Goal: Book appointment/travel/reservation

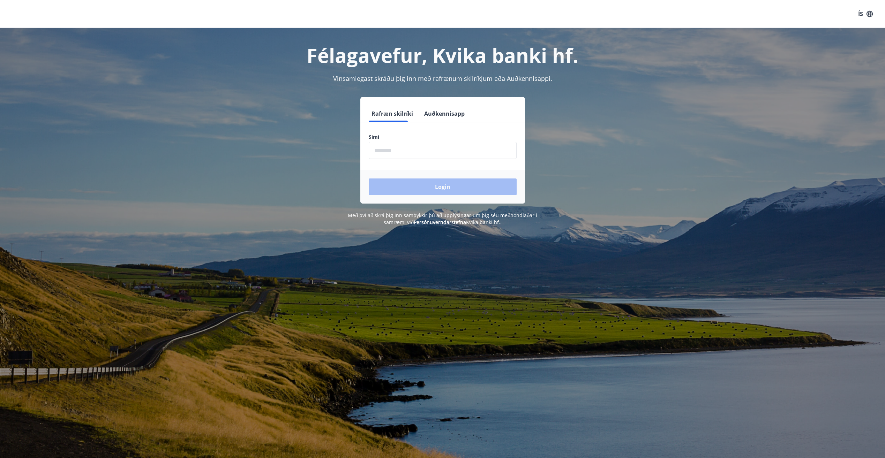
click at [392, 160] on form "Rafræn skilríki Auðkennisapp Sími ​ Login" at bounding box center [442, 154] width 165 height 98
click at [391, 153] on input "phone" at bounding box center [443, 150] width 148 height 17
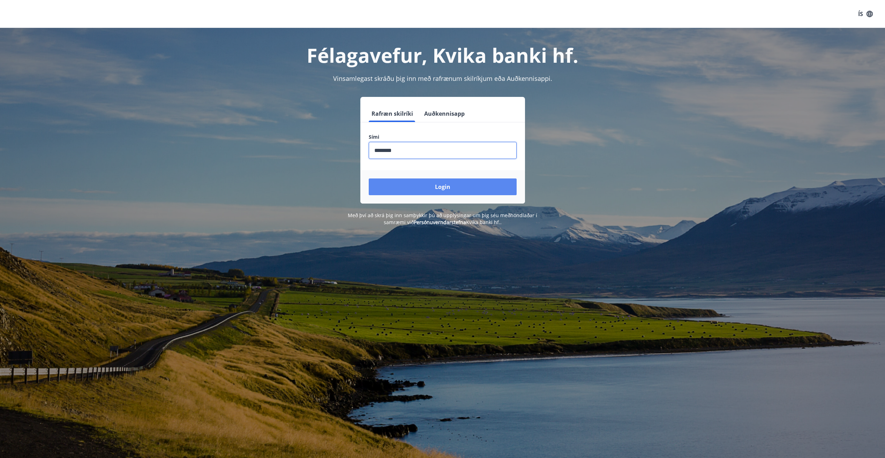
type input "********"
click at [433, 191] on button "Login" at bounding box center [443, 187] width 148 height 17
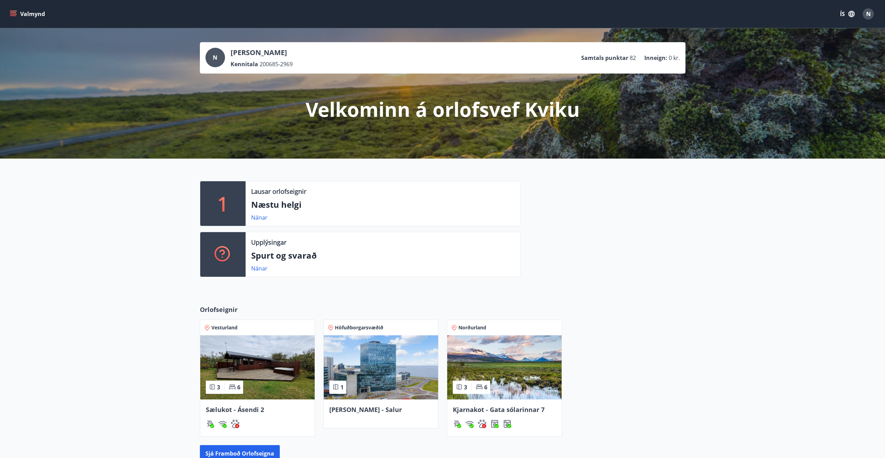
click at [499, 356] on img at bounding box center [504, 367] width 114 height 64
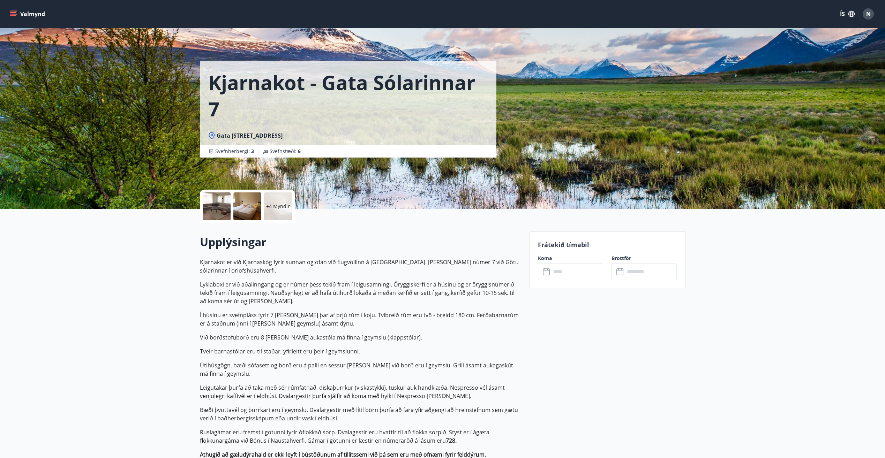
click at [566, 251] on div "Frátekið tímabil Koma ​ ​ Brottför ​ ​" at bounding box center [607, 261] width 156 height 58
click at [554, 269] on input "text" at bounding box center [577, 271] width 52 height 17
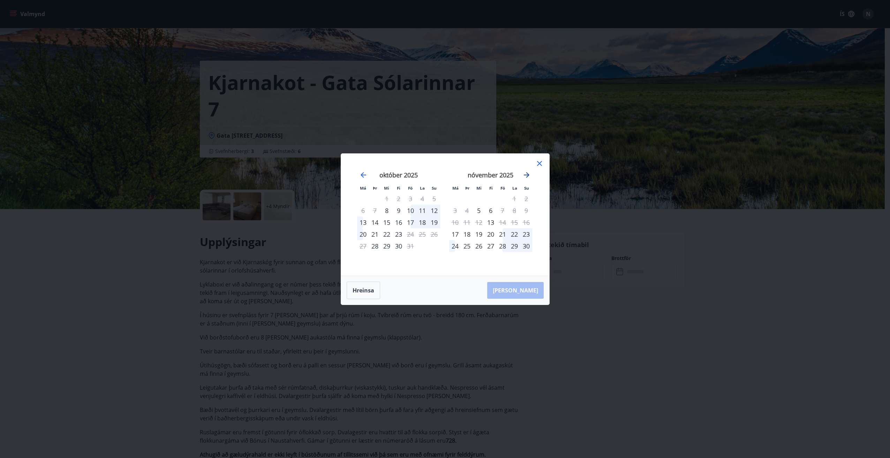
click at [526, 174] on icon "Move forward to switch to the next month." at bounding box center [526, 175] width 8 height 8
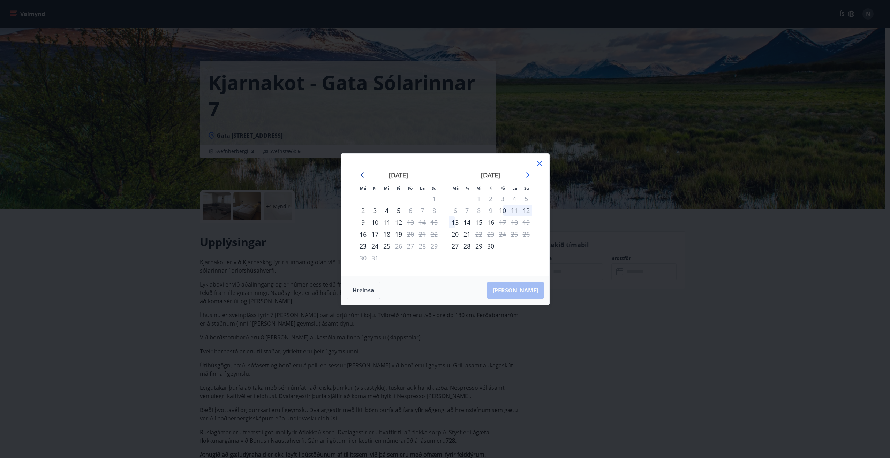
click at [364, 176] on icon "Move backward to switch to the previous month." at bounding box center [363, 175] width 8 height 8
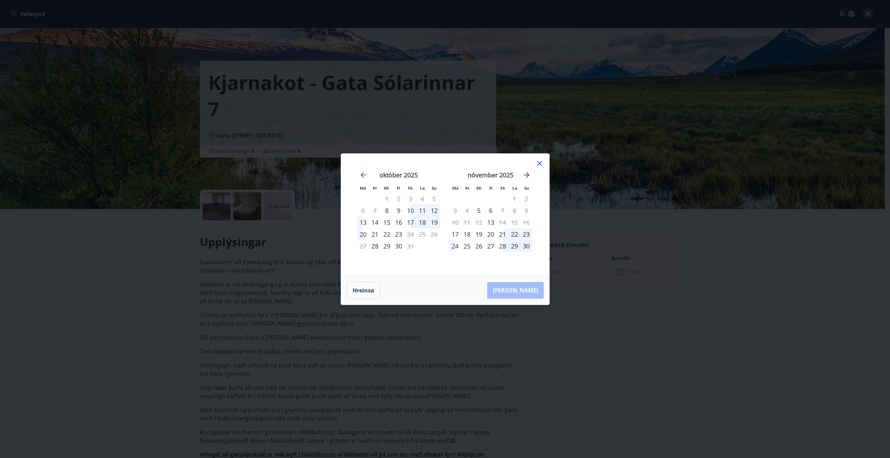
click at [525, 176] on icon "Move forward to switch to the next month." at bounding box center [526, 175] width 8 height 8
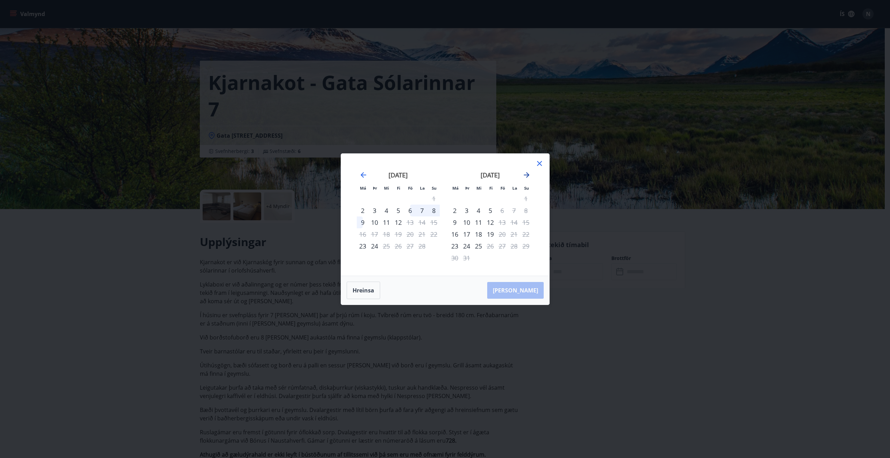
click at [525, 176] on icon "Move forward to switch to the next month." at bounding box center [526, 175] width 8 height 8
click at [538, 166] on icon at bounding box center [539, 163] width 8 height 8
